Goal: Find specific page/section: Find specific page/section

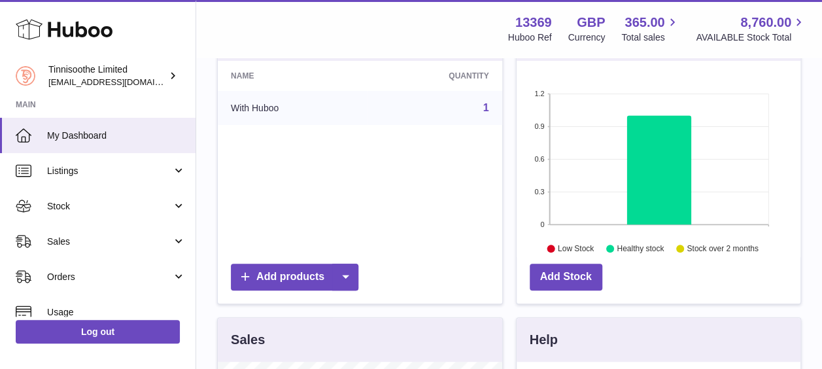
scroll to position [181, 0]
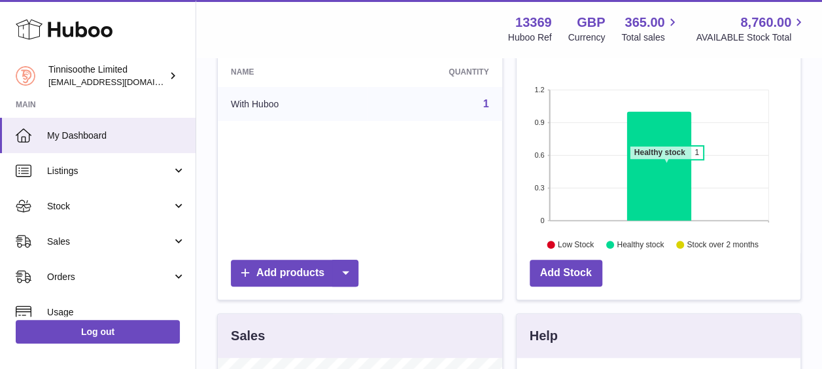
click at [665, 165] on icon at bounding box center [659, 166] width 64 height 109
